Goal: Navigation & Orientation: Find specific page/section

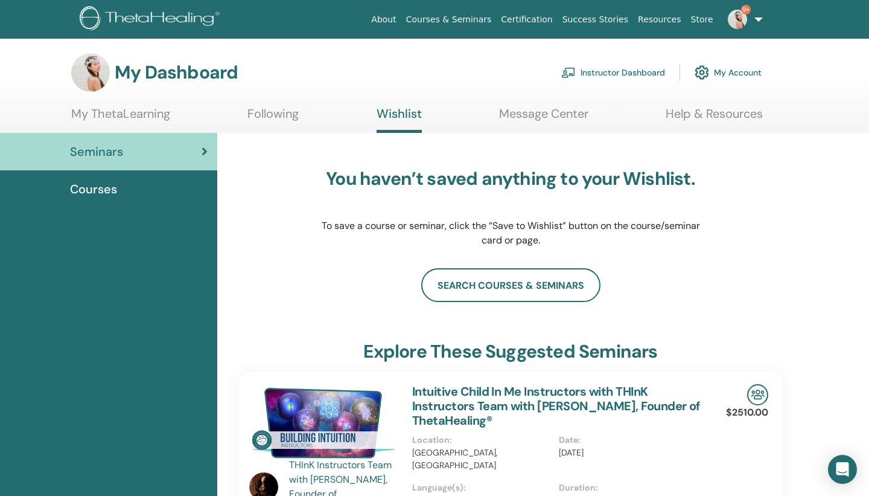
click at [588, 74] on link "Instructor Dashboard" at bounding box center [613, 72] width 104 height 27
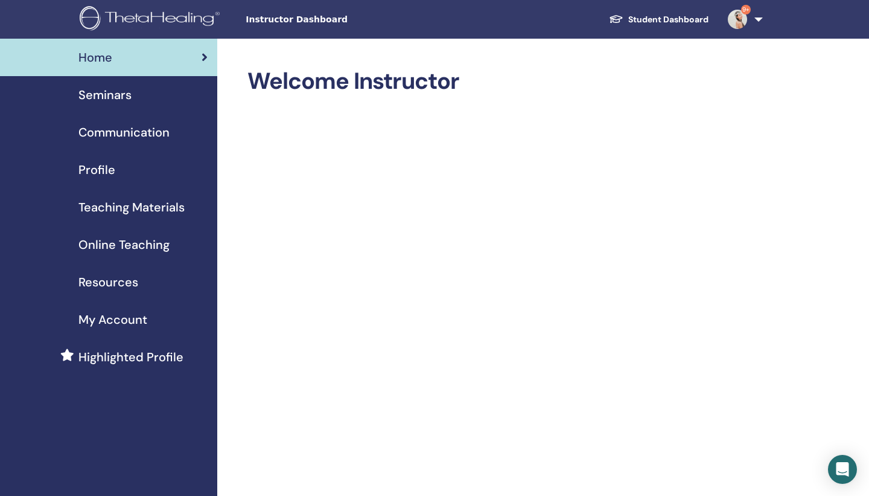
click at [152, 131] on span "Communication" at bounding box center [123, 132] width 91 height 18
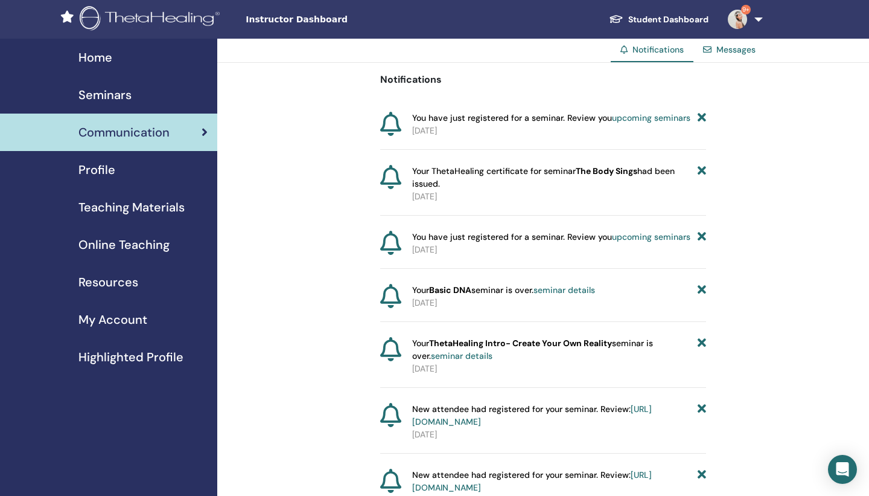
click at [169, 170] on div "Profile" at bounding box center [109, 170] width 198 height 18
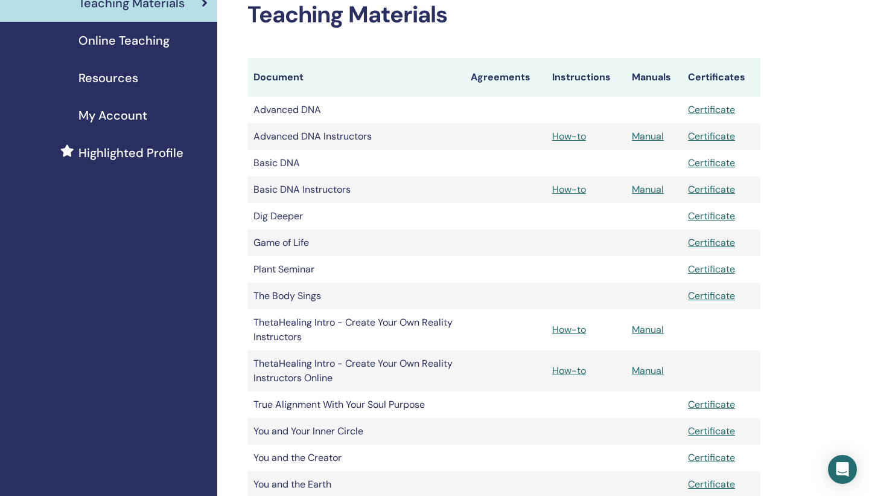
scroll to position [205, 0]
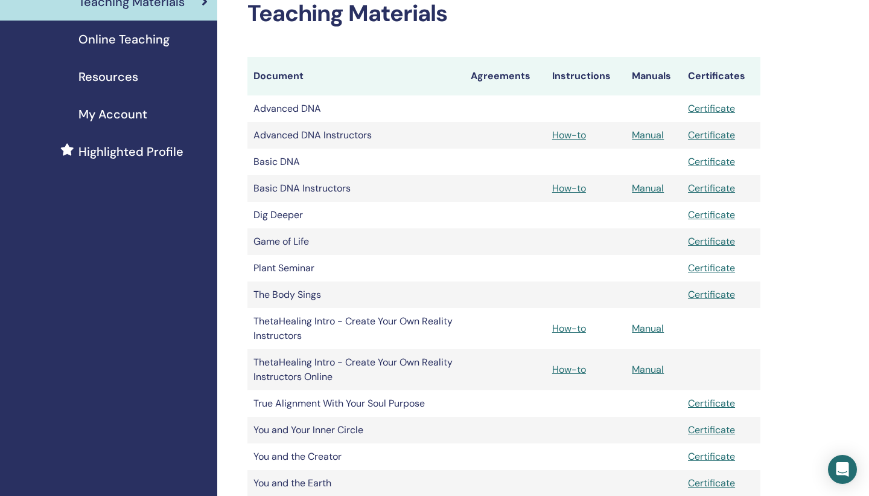
click at [79, 117] on span "My Account" at bounding box center [112, 114] width 69 height 18
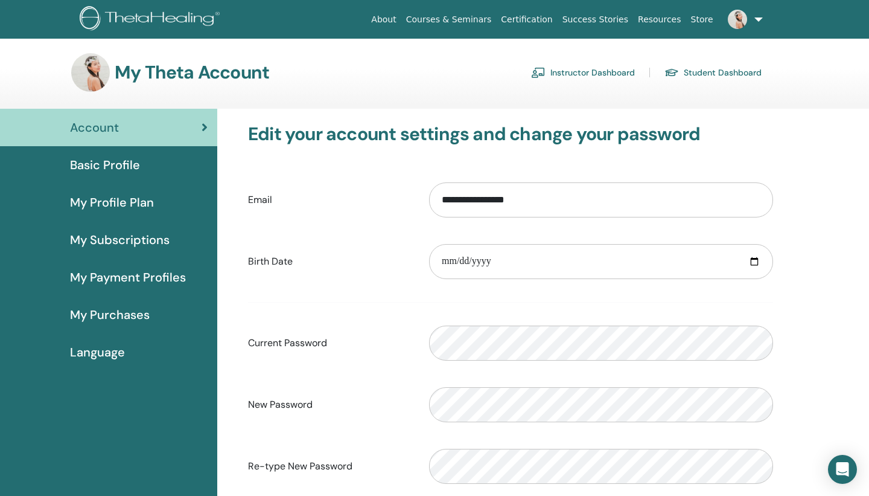
click at [103, 162] on span "Basic Profile" at bounding box center [105, 165] width 70 height 18
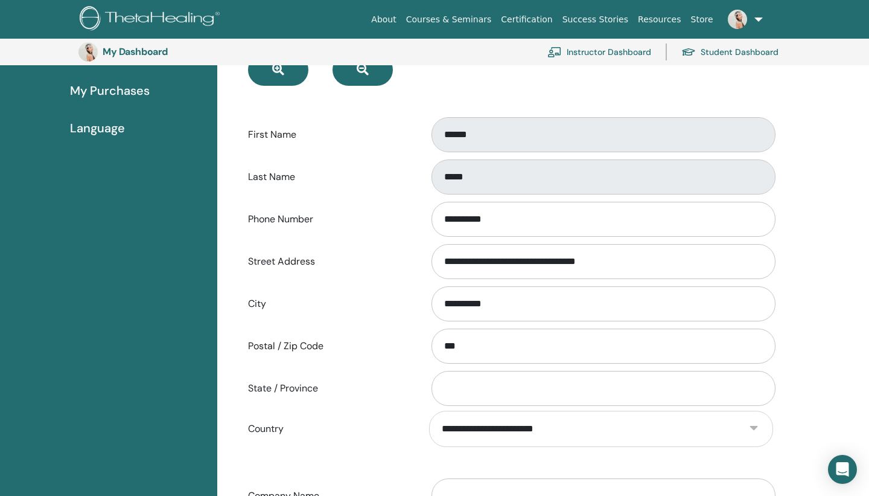
scroll to position [234, 0]
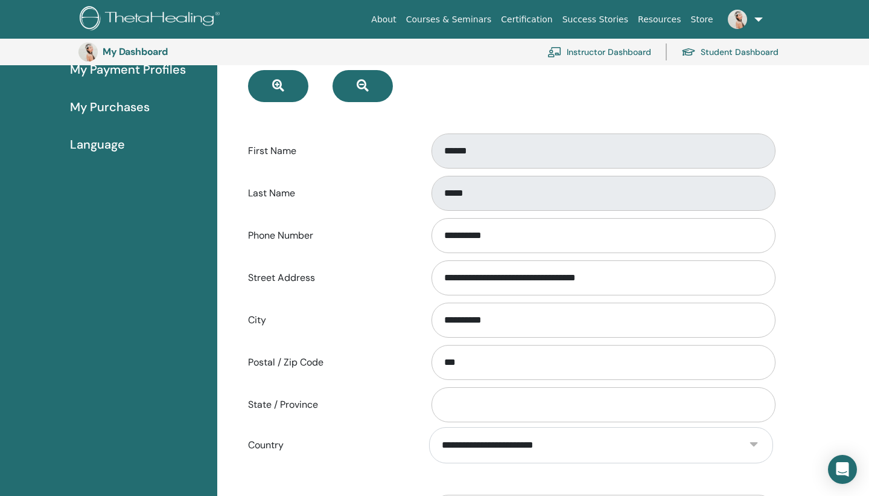
click at [102, 78] on link "My Payment Profiles" at bounding box center [108, 69] width 217 height 37
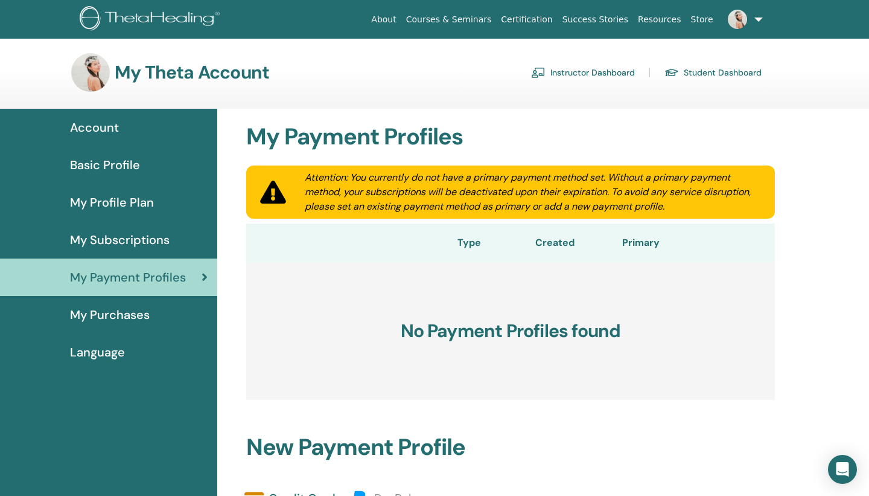
click at [115, 319] on span "My Purchases" at bounding box center [110, 314] width 80 height 18
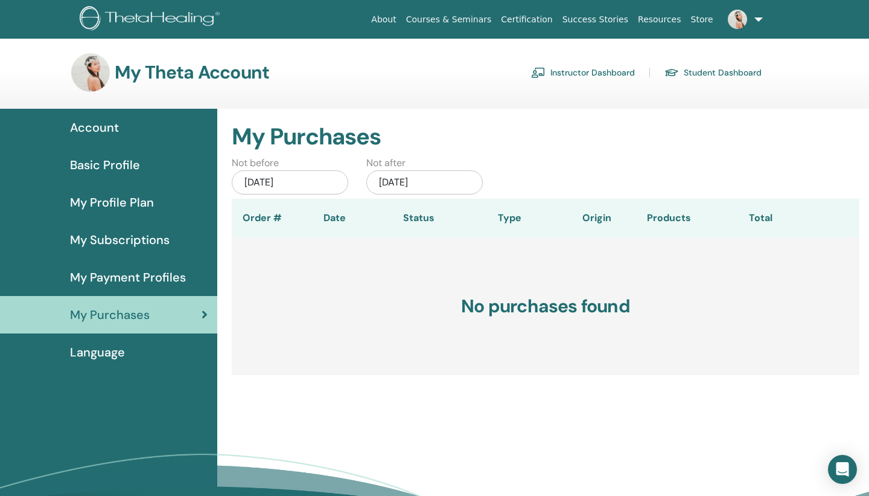
click at [555, 78] on link "Instructor Dashboard" at bounding box center [583, 72] width 104 height 19
